Goal: Information Seeking & Learning: Understand process/instructions

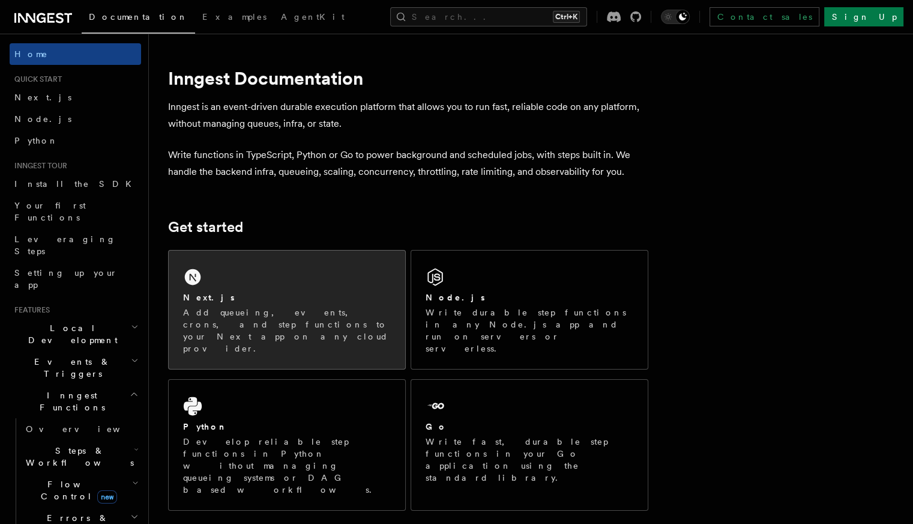
click at [315, 282] on div "Next.js Add queueing, events, crons, and step functions to your Next app on any…" at bounding box center [287, 309] width 237 height 118
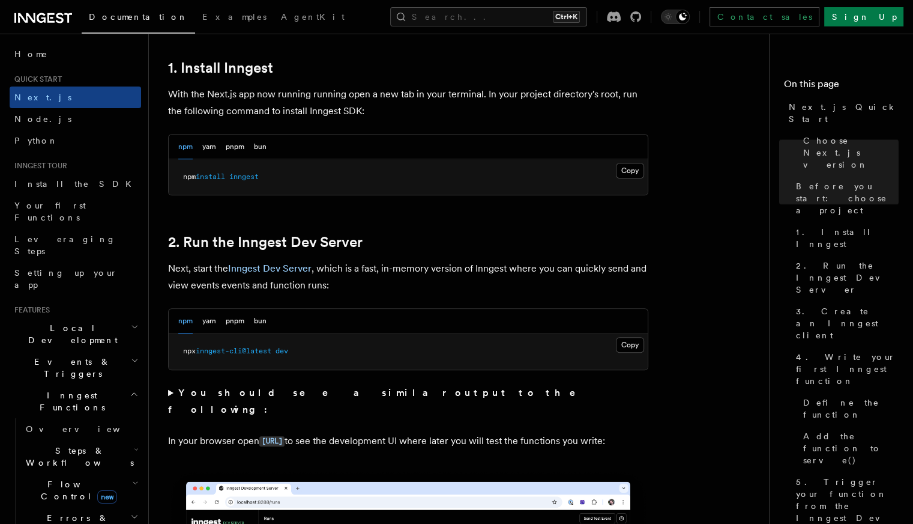
scroll to position [659, 0]
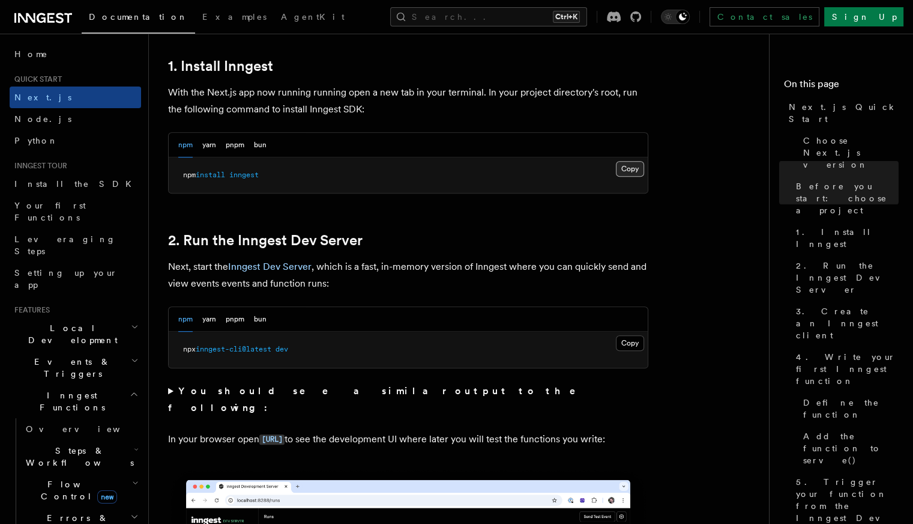
click at [626, 169] on button "Copy Copied" at bounding box center [630, 169] width 28 height 16
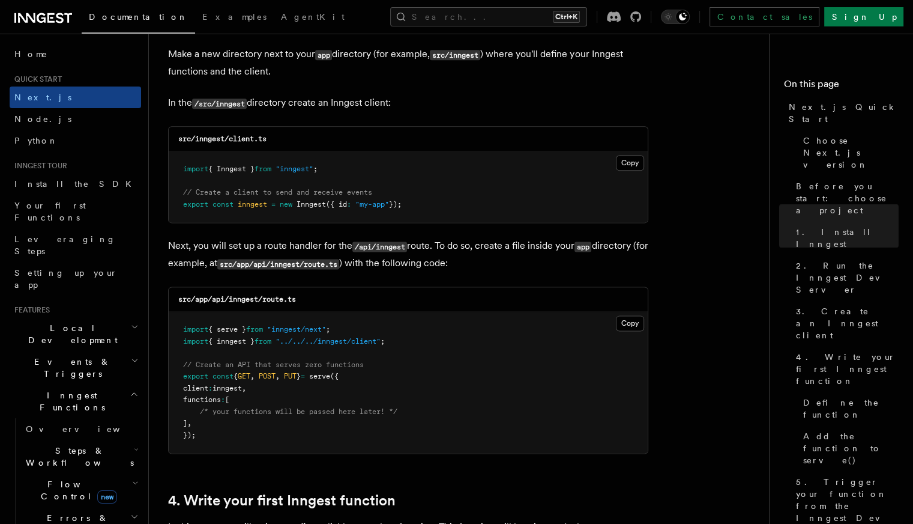
scroll to position [1492, 0]
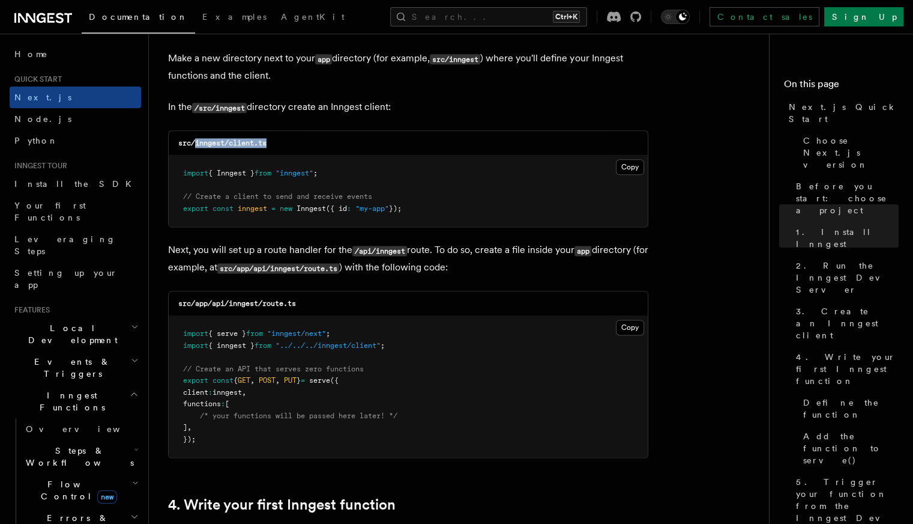
drag, startPoint x: 195, startPoint y: 144, endPoint x: 310, endPoint y: 142, distance: 114.7
click at [310, 142] on div "src/inngest/client.ts" at bounding box center [408, 143] width 479 height 25
copy code "inngest/client.ts"
click at [629, 164] on button "Copy Copied" at bounding box center [630, 167] width 28 height 16
drag, startPoint x: 211, startPoint y: 305, endPoint x: 316, endPoint y: 306, distance: 105.1
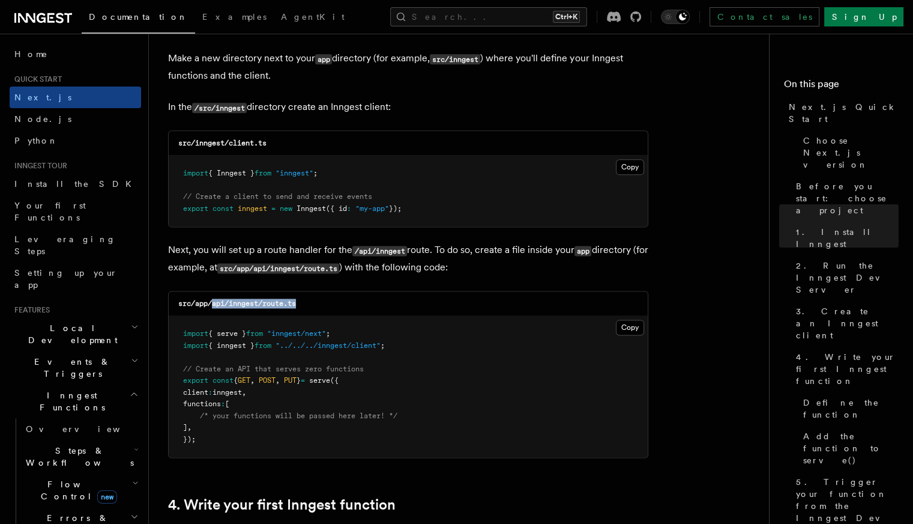
click at [316, 306] on div "src/app/api/inngest/route.ts" at bounding box center [408, 303] width 479 height 25
copy code "api/inngest/route.ts"
click at [627, 321] on button "Copy Copied" at bounding box center [630, 327] width 28 height 16
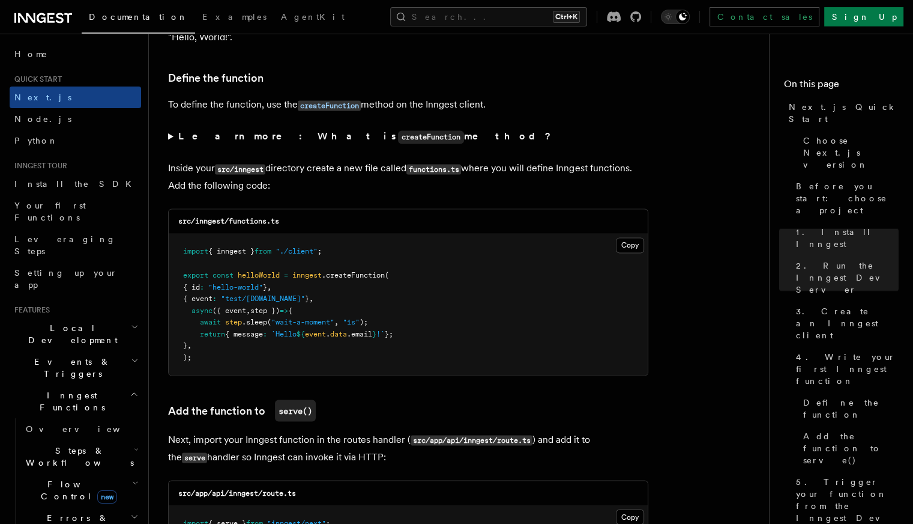
scroll to position [2034, 0]
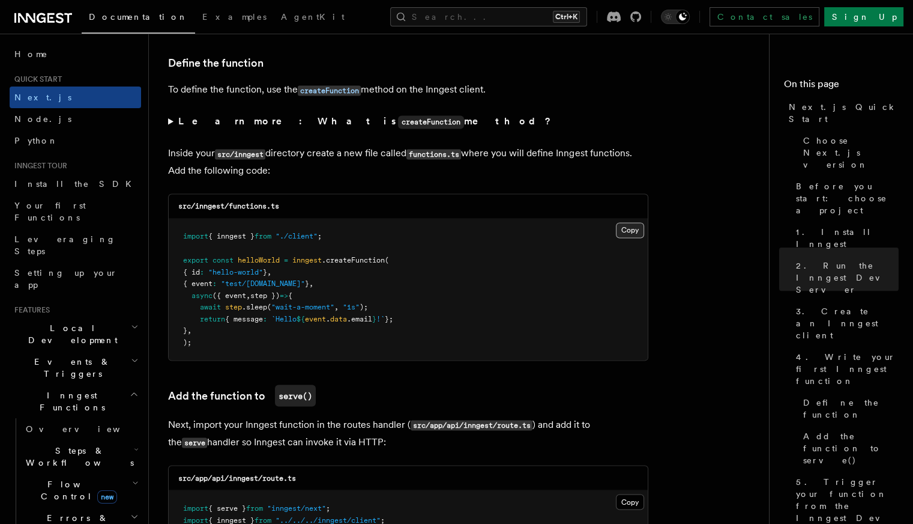
click at [630, 231] on button "Copy Copied" at bounding box center [630, 230] width 28 height 16
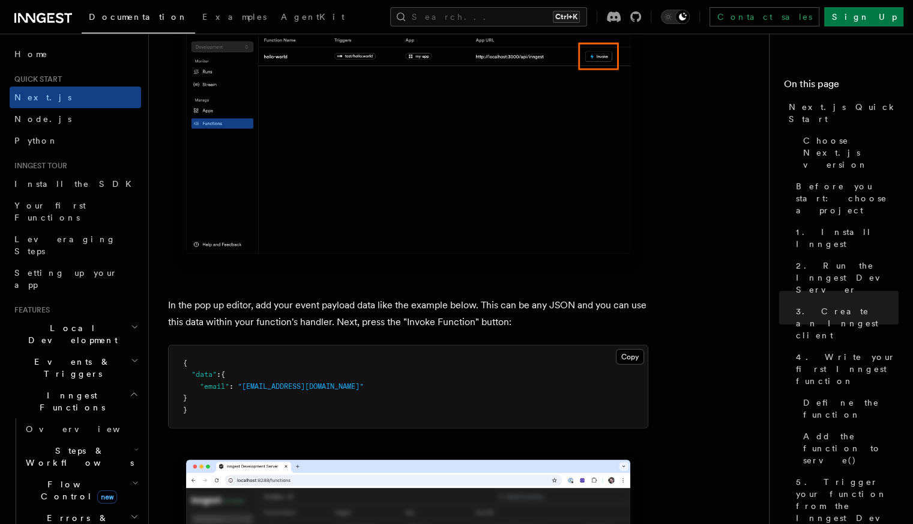
scroll to position [3357, 0]
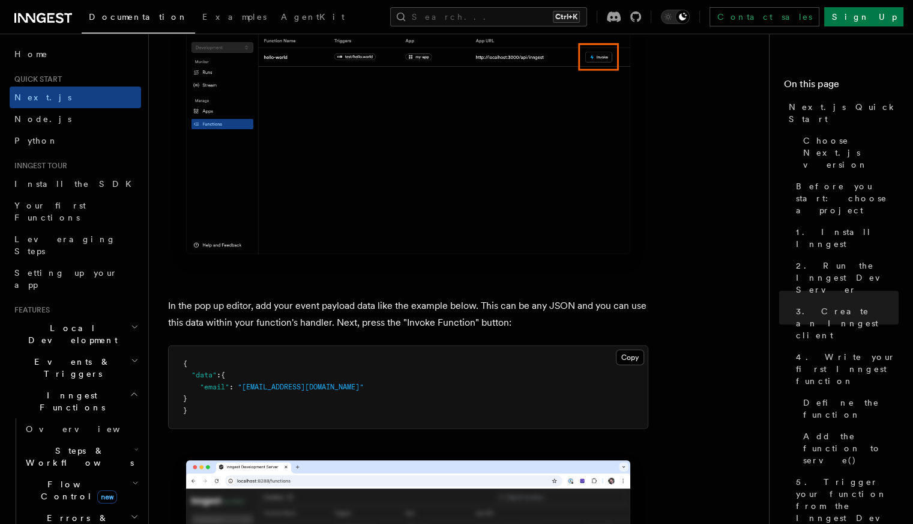
drag, startPoint x: 193, startPoint y: 376, endPoint x: 211, endPoint y: 404, distance: 32.5
click at [211, 404] on pre "{ "data" : { "email" : "[EMAIL_ADDRESS][DOMAIN_NAME]" } }" at bounding box center [408, 387] width 479 height 83
copy code ""data" : { "email" : "[EMAIL_ADDRESS][DOMAIN_NAME]" }"
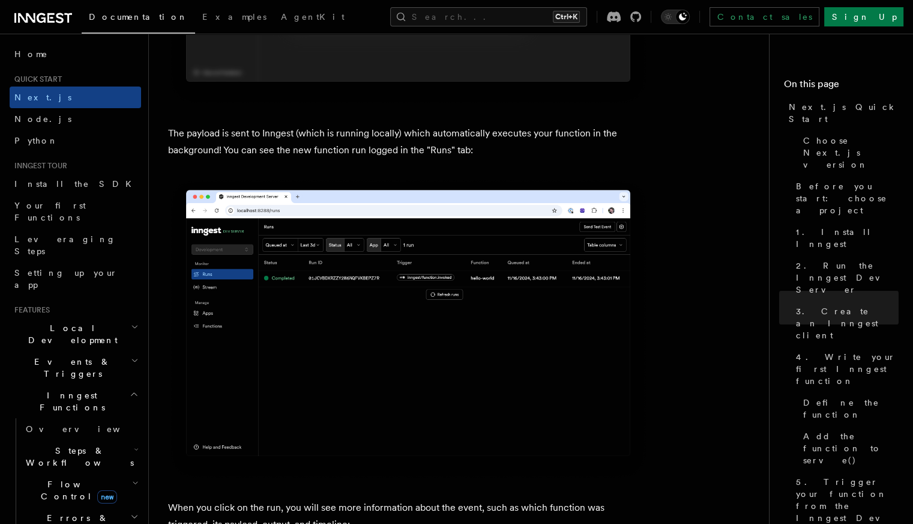
scroll to position [4002, 0]
